Goal: Transaction & Acquisition: Purchase product/service

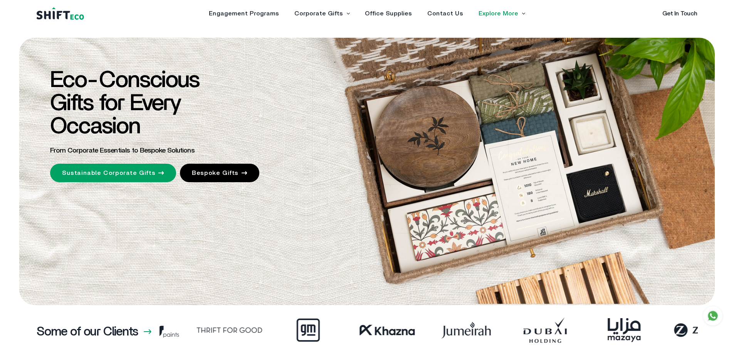
click at [501, 16] on link "Explore More" at bounding box center [499, 13] width 40 height 6
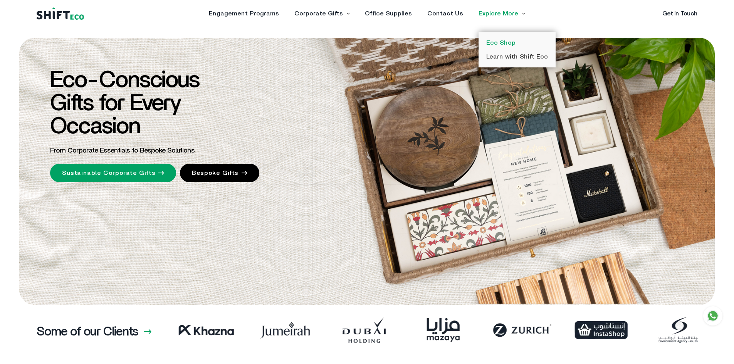
click at [498, 44] on link "Eco Shop" at bounding box center [500, 43] width 29 height 6
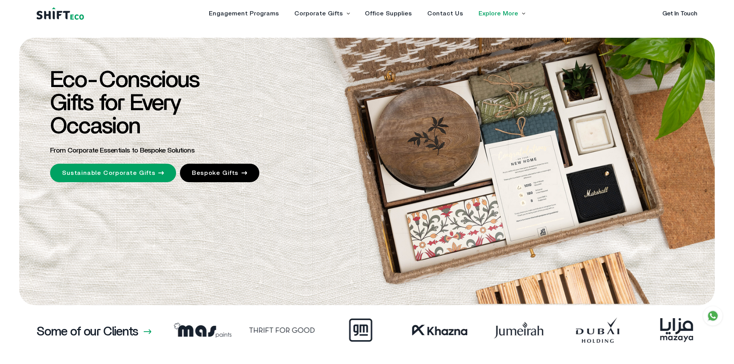
click at [484, 14] on link "Explore More" at bounding box center [499, 13] width 40 height 6
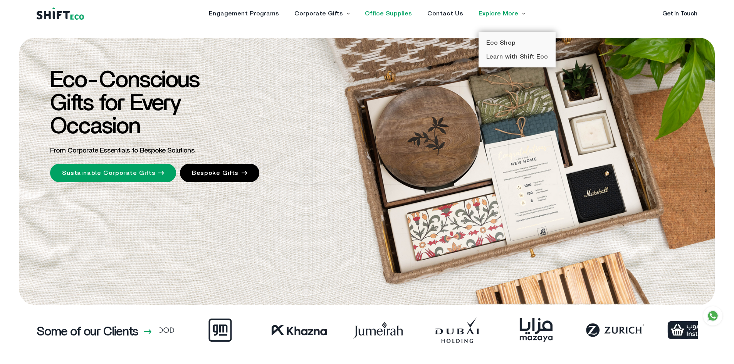
click at [394, 12] on link "Office Supplies" at bounding box center [388, 13] width 47 height 6
